Goal: Transaction & Acquisition: Purchase product/service

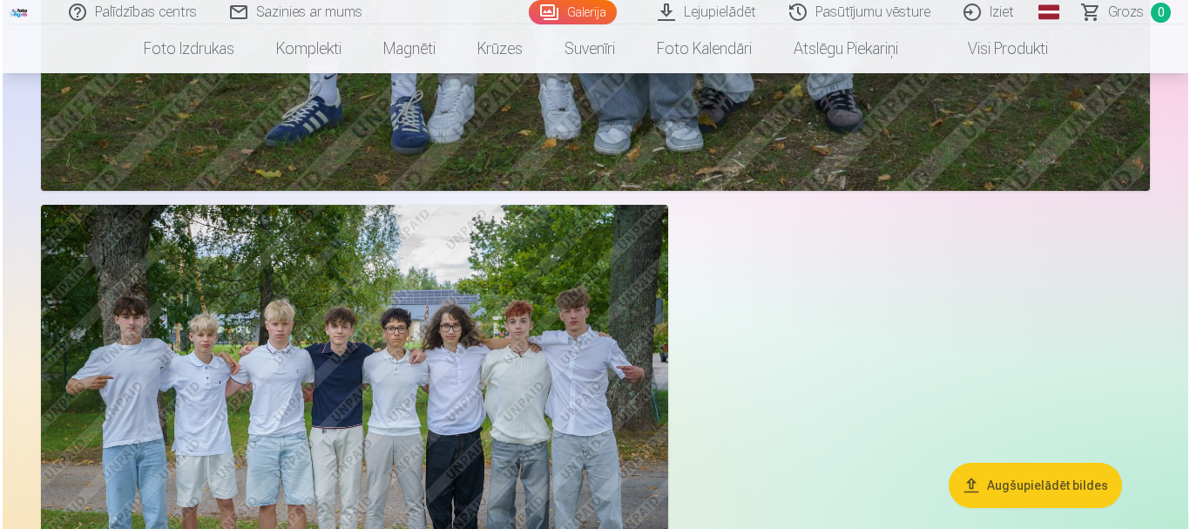
scroll to position [6010, 0]
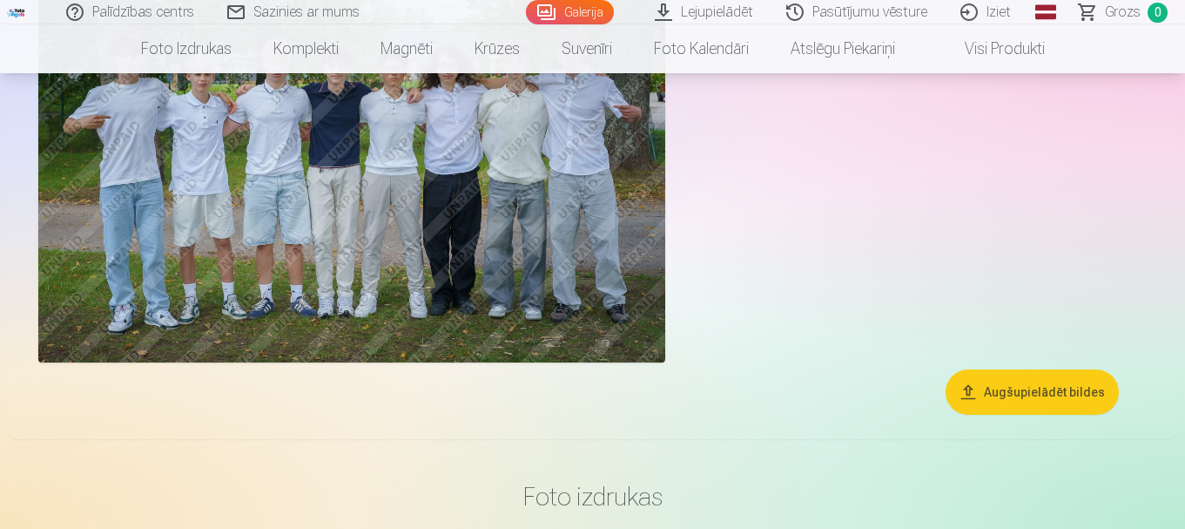
click at [478, 285] on img at bounding box center [351, 153] width 627 height 418
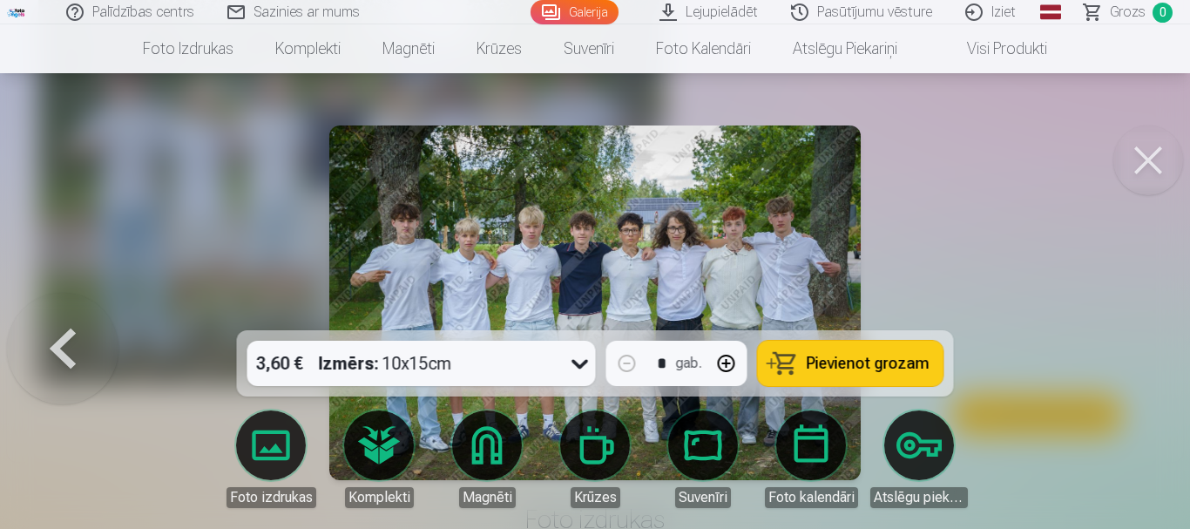
click at [576, 368] on icon at bounding box center [580, 363] width 28 height 28
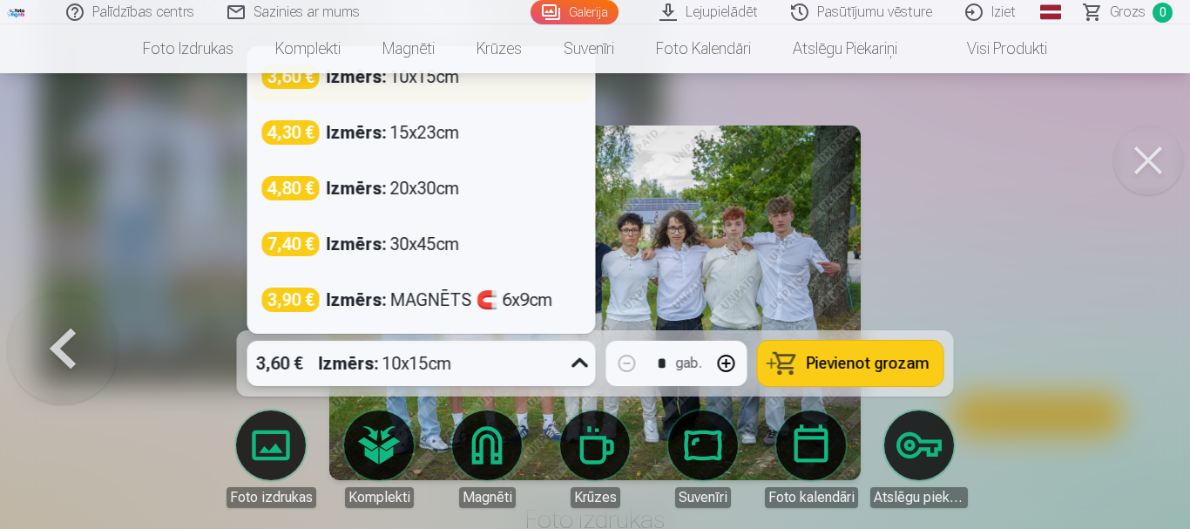
click at [490, 89] on div "3,60 € Izmērs : 10x15cm" at bounding box center [422, 77] width 340 height 52
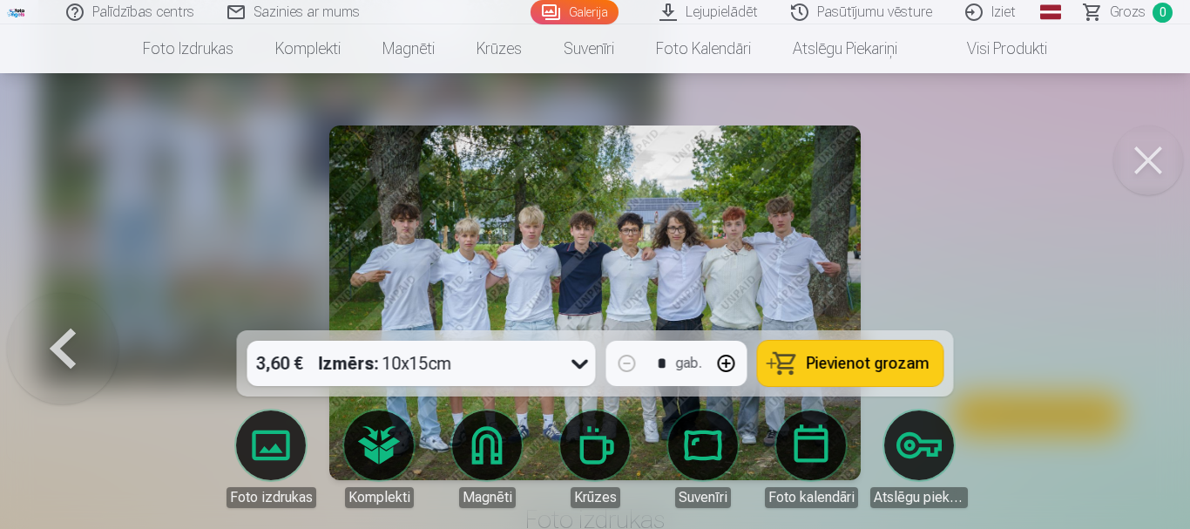
click at [832, 358] on span "Pievienot grozam" at bounding box center [868, 363] width 123 height 16
click at [1139, 168] on button at bounding box center [1148, 160] width 70 height 70
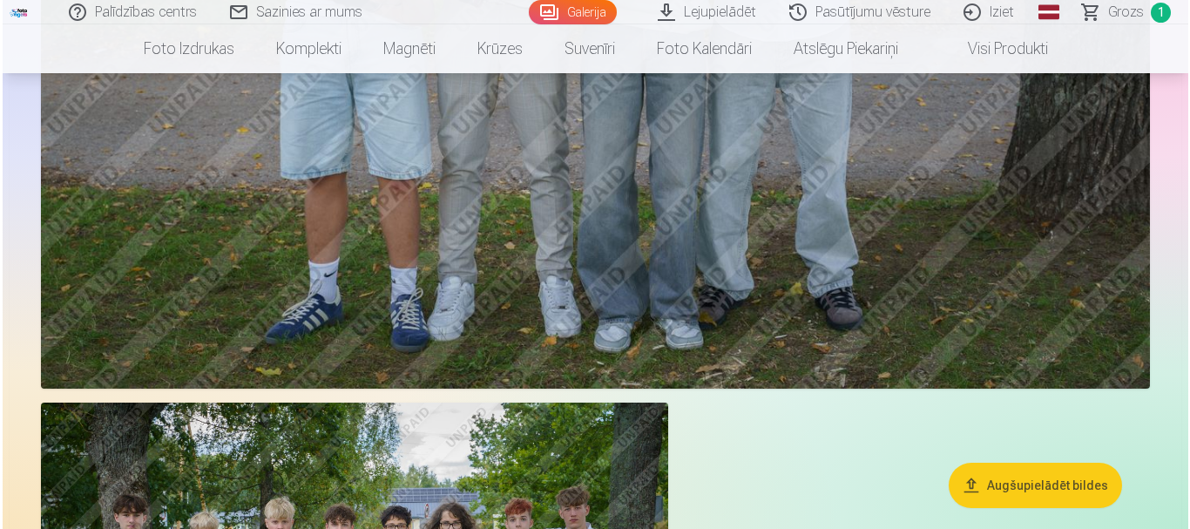
scroll to position [5290, 0]
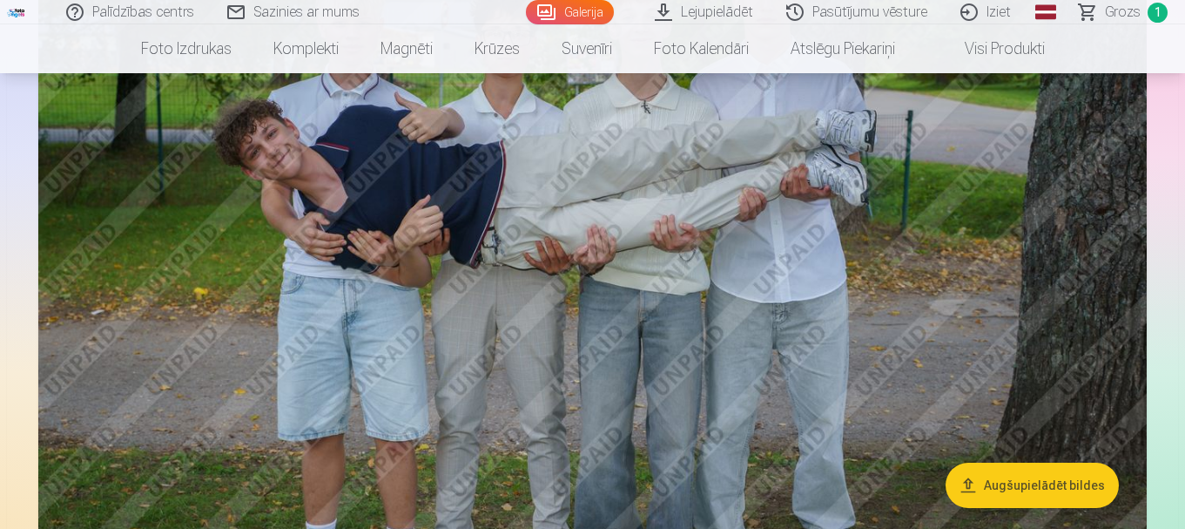
click at [800, 319] on img at bounding box center [592, 280] width 1109 height 739
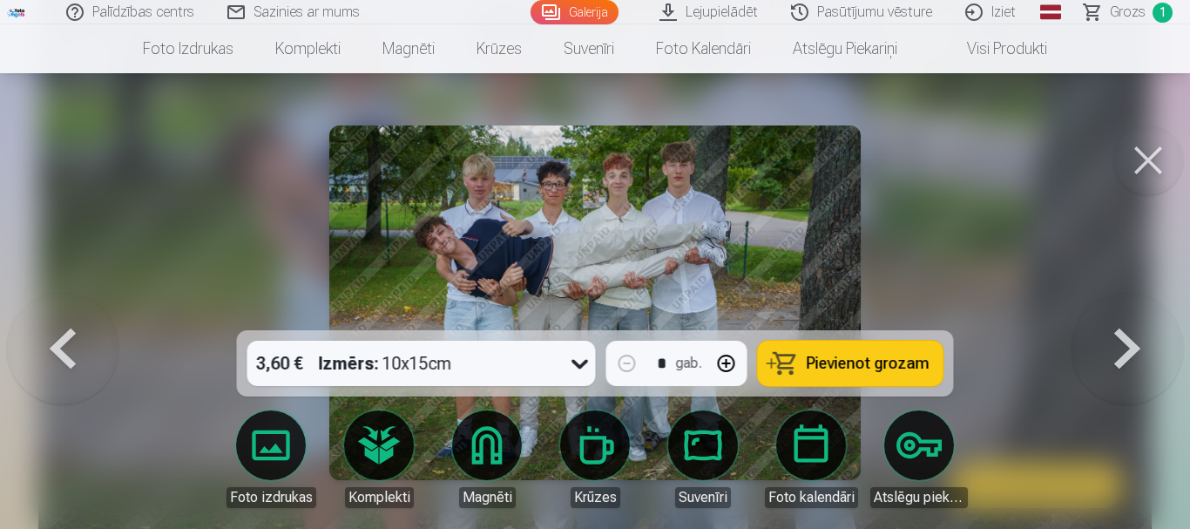
click at [835, 368] on span "Pievienot grozam" at bounding box center [868, 363] width 123 height 16
drag, startPoint x: 1156, startPoint y: 162, endPoint x: 1151, endPoint y: 206, distance: 44.6
click at [1156, 163] on button at bounding box center [1148, 160] width 70 height 70
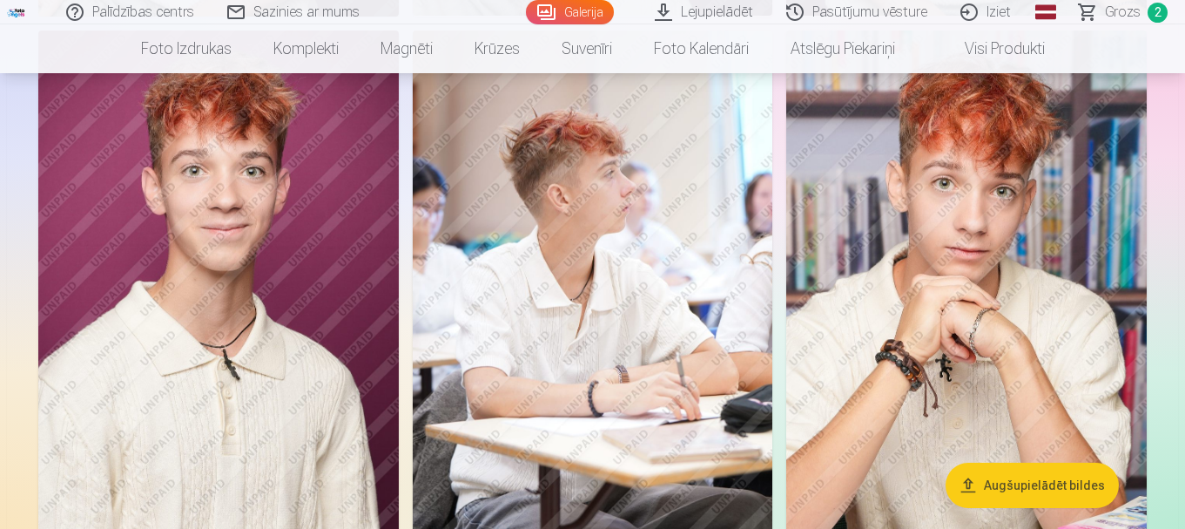
scroll to position [3704, 0]
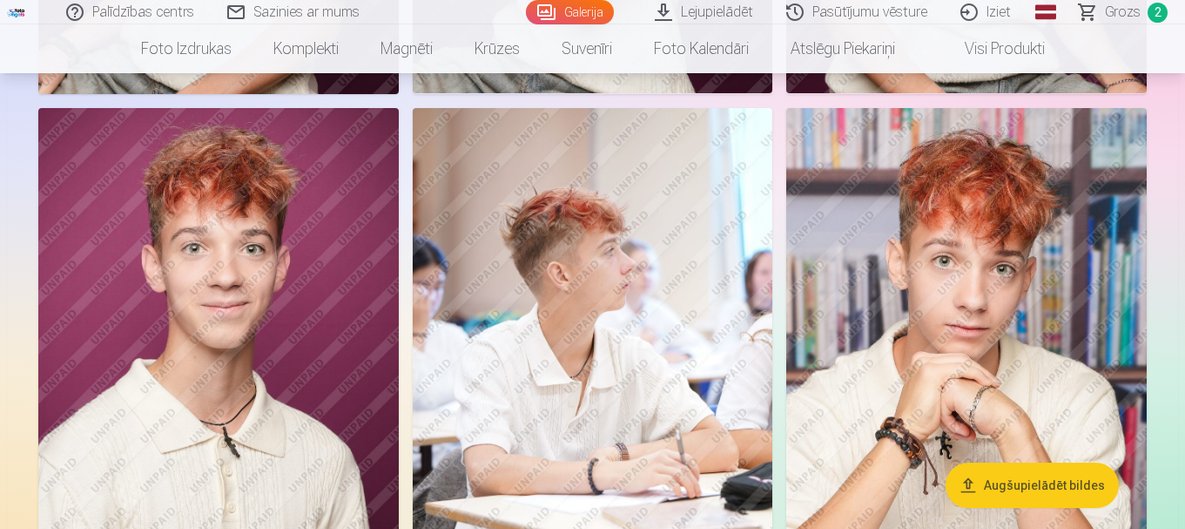
click at [976, 380] on img at bounding box center [967, 378] width 361 height 541
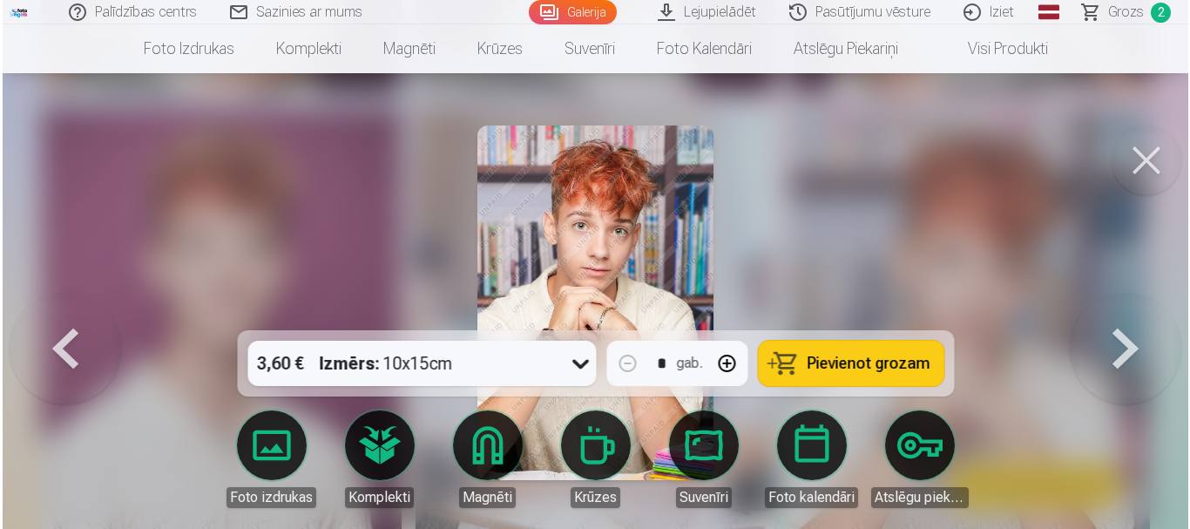
scroll to position [3715, 0]
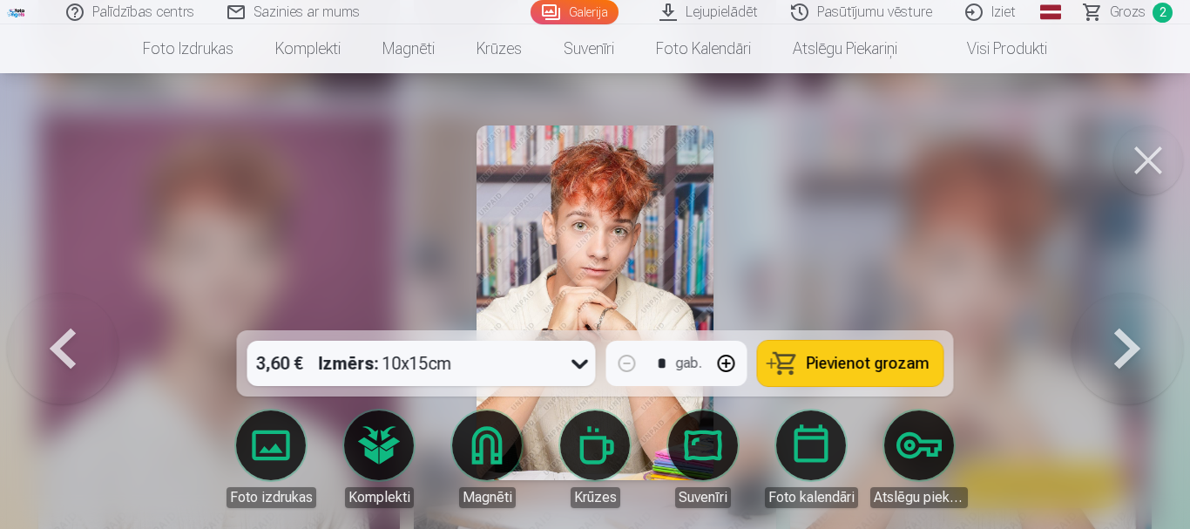
click at [856, 364] on span "Pievienot grozam" at bounding box center [868, 363] width 123 height 16
drag, startPoint x: 1143, startPoint y: 163, endPoint x: 1135, endPoint y: 199, distance: 36.6
click at [1145, 163] on button at bounding box center [1148, 160] width 70 height 70
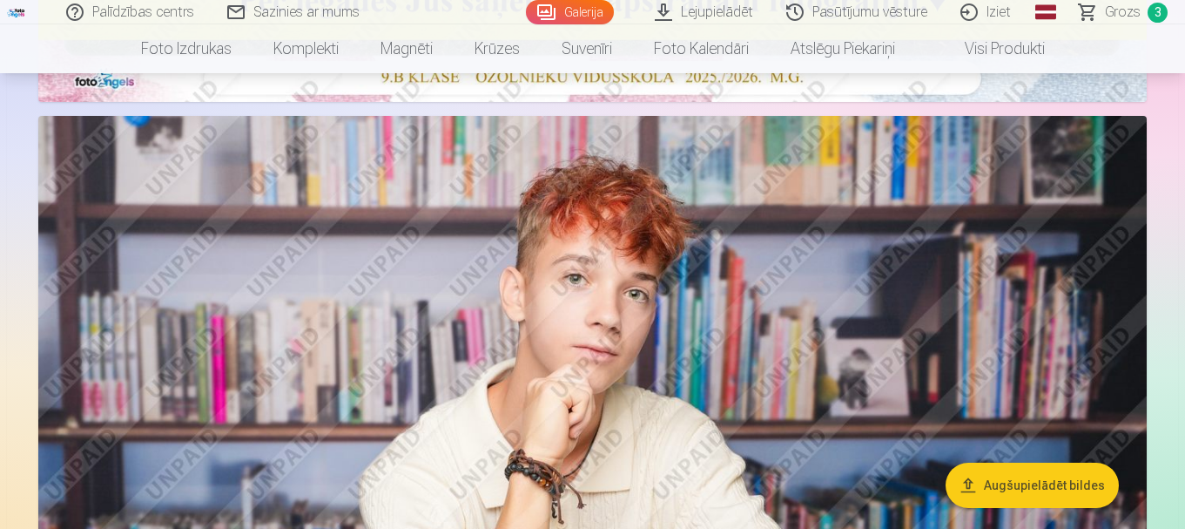
scroll to position [394, 0]
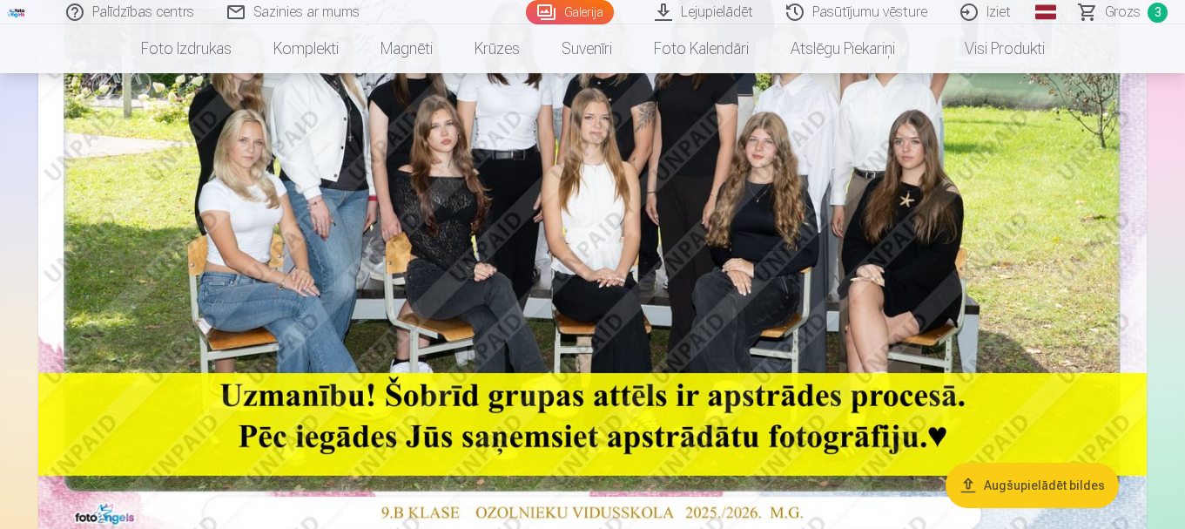
click at [965, 278] on img at bounding box center [592, 167] width 1109 height 739
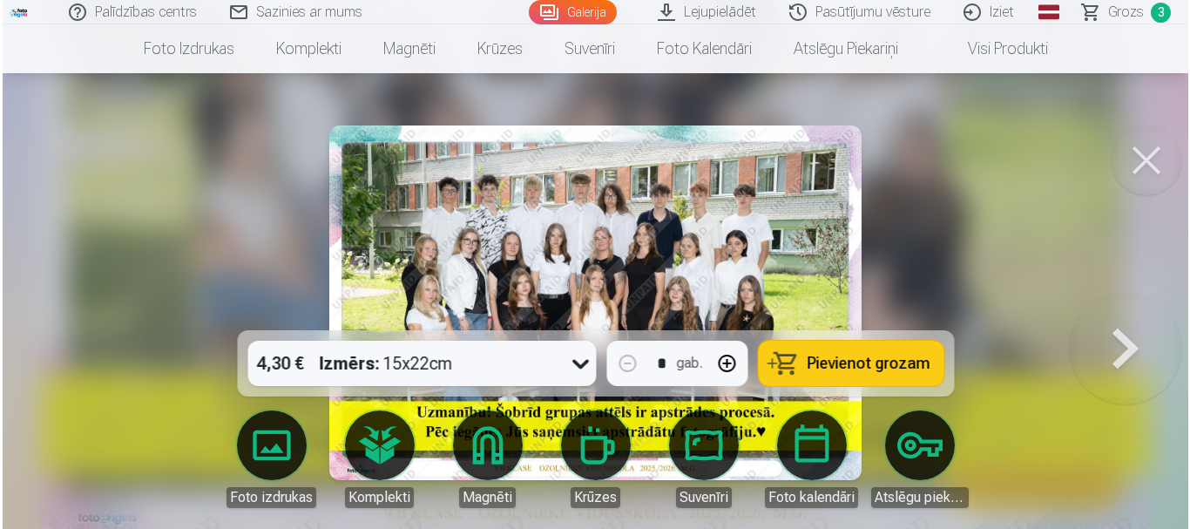
scroll to position [307, 0]
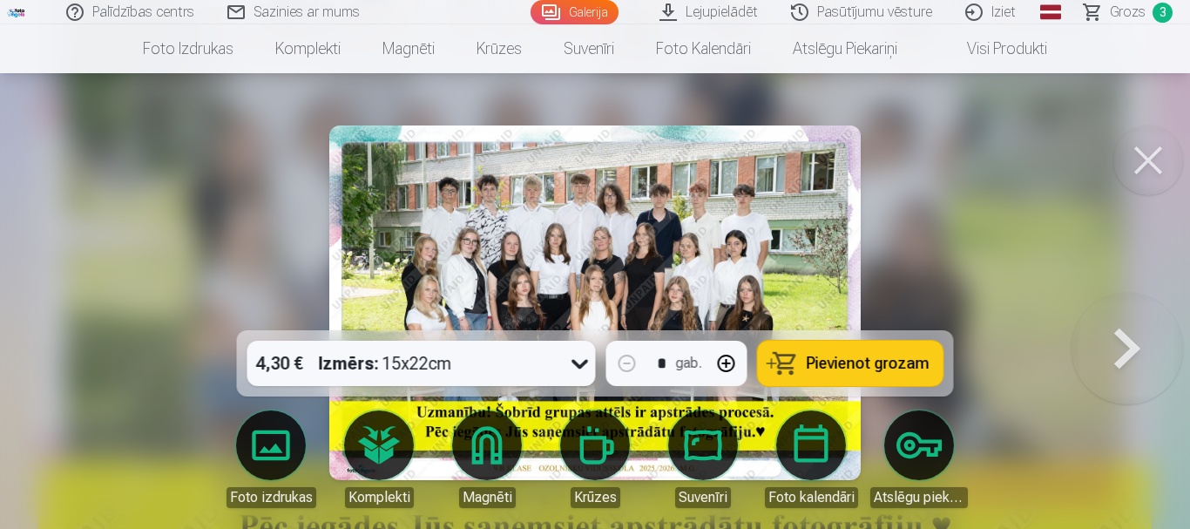
click at [575, 363] on icon at bounding box center [580, 363] width 28 height 28
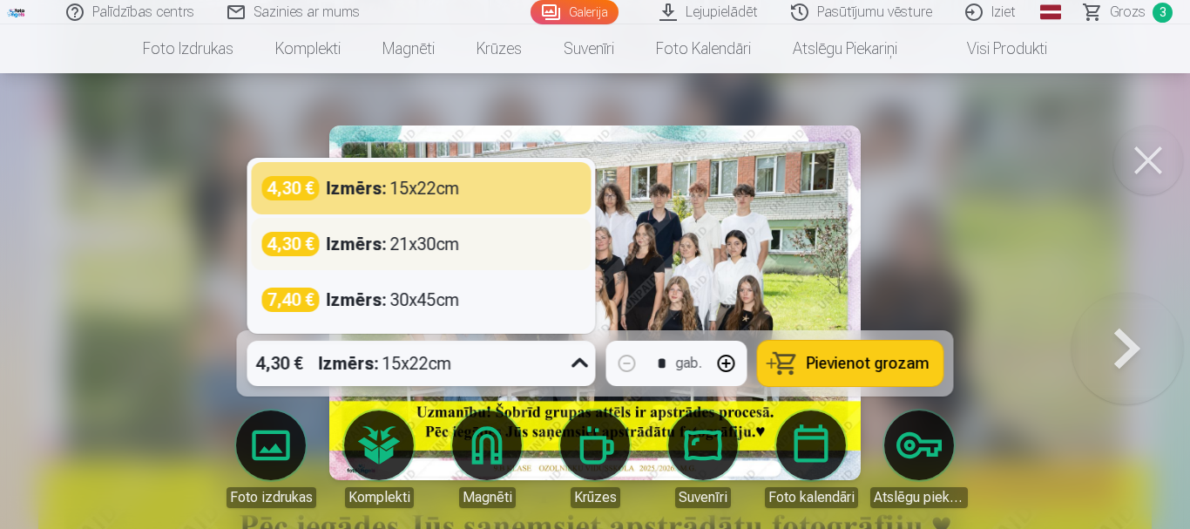
click at [536, 251] on div "4,30 € Izmērs : 21x30cm" at bounding box center [421, 244] width 319 height 24
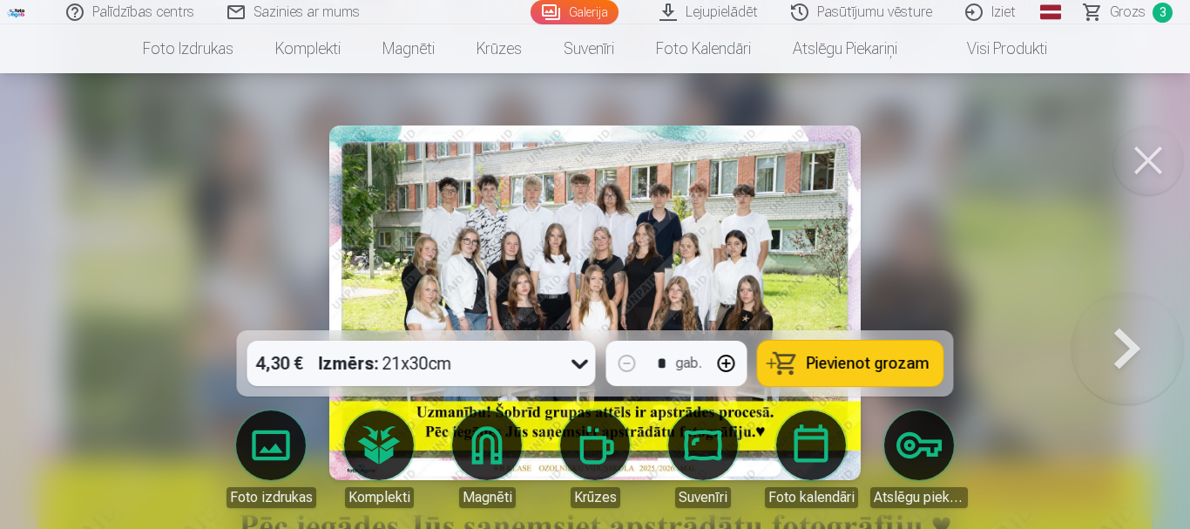
click at [854, 363] on span "Pievienot grozam" at bounding box center [868, 363] width 123 height 16
